Goal: Check status: Check status

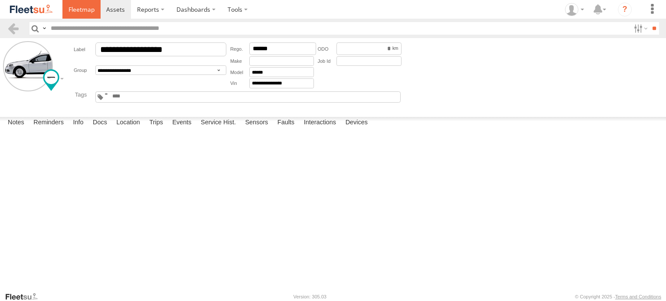
click at [80, 12] on span at bounding box center [81, 9] width 26 height 8
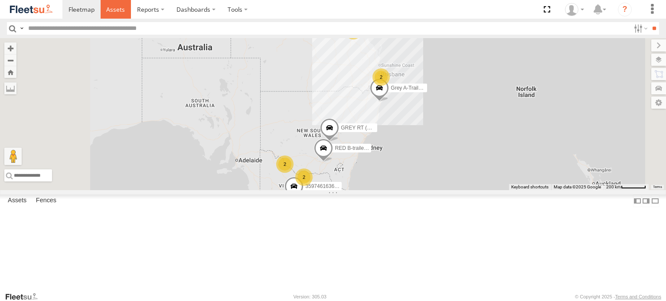
click at [117, 11] on span at bounding box center [115, 9] width 19 height 8
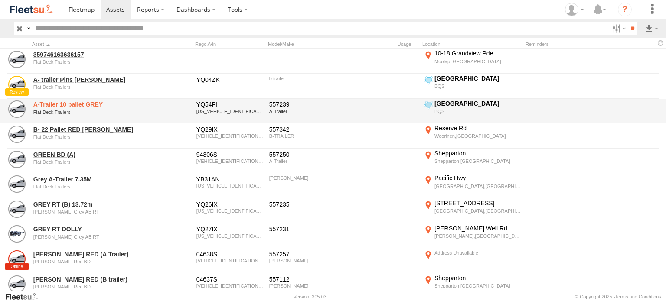
click at [78, 103] on link "A-Trailer 10 pallet GREY" at bounding box center [92, 105] width 119 height 8
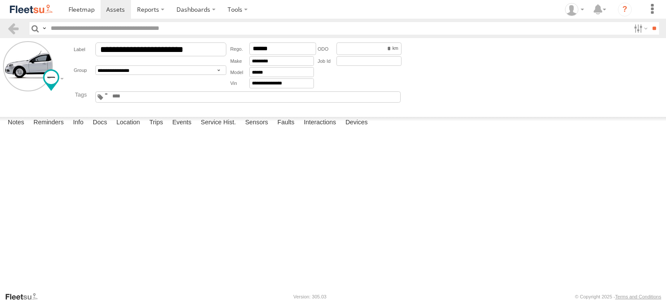
scroll to position [16, 0]
click at [130, 129] on label "Location" at bounding box center [128, 123] width 32 height 12
click at [0, 0] on span at bounding box center [0, 0] width 0 height 0
drag, startPoint x: 318, startPoint y: 213, endPoint x: 334, endPoint y: 272, distance: 61.6
click at [0, 0] on div "A-Trailer 10 pallet GREY A-Trailer 10 pallet GREY Flat Deck Trailers [GEOGRAPHI…" at bounding box center [0, 0] width 0 height 0
